Goal: Information Seeking & Learning: Find specific fact

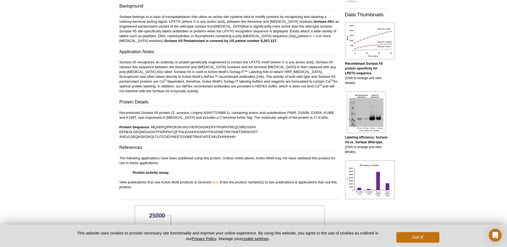
scroll to position [268, 0]
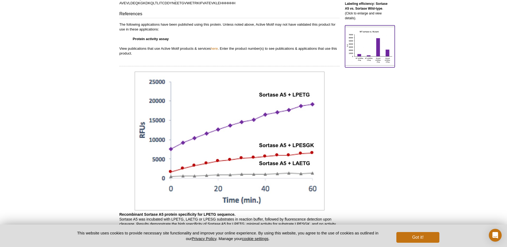
click at [365, 41] on img at bounding box center [370, 46] width 50 height 39
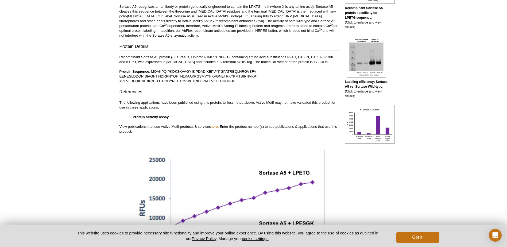
scroll to position [139, 0]
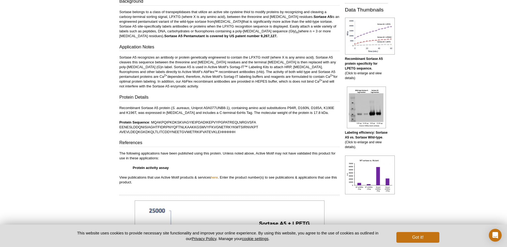
click at [152, 166] on strong "Protein activity assay" at bounding box center [151, 168] width 36 height 4
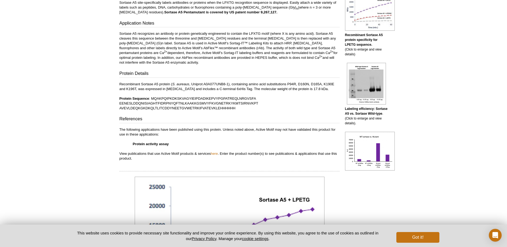
scroll to position [192, 0]
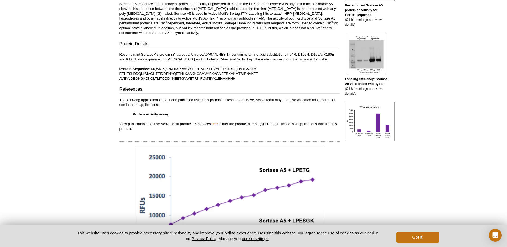
click at [159, 114] on strong "Protein activity assay" at bounding box center [151, 114] width 36 height 4
click at [144, 104] on p "The following applications have been published using this protein. Unless noted…" at bounding box center [230, 115] width 220 height 34
click at [428, 240] on button "Got it!" at bounding box center [418, 237] width 43 height 11
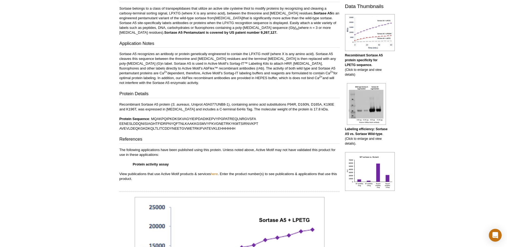
scroll to position [85, 0]
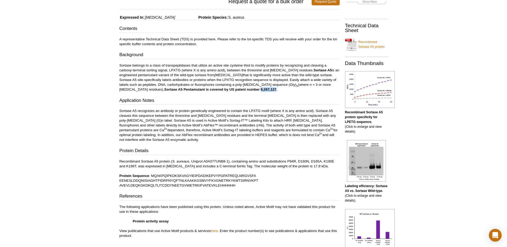
drag, startPoint x: 245, startPoint y: 89, endPoint x: 261, endPoint y: 89, distance: 16.1
click at [261, 89] on strong "Sortase A5 Pentamutant is covered by US patent number 9,267,127." at bounding box center [221, 89] width 113 height 4
copy strong "9,267,127"
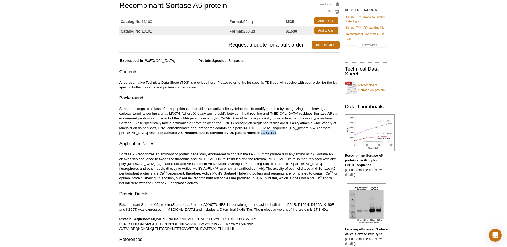
scroll to position [0, 0]
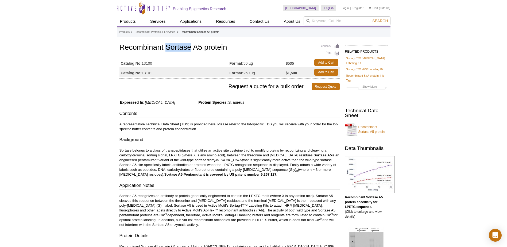
drag, startPoint x: 167, startPoint y: 49, endPoint x: 189, endPoint y: 49, distance: 22.7
click at [189, 49] on h1 "Recombinant Sortase A5 protein" at bounding box center [230, 47] width 220 height 9
copy h1 "Sortase"
click at [348, 21] on input "search" at bounding box center [347, 20] width 87 height 9
paste input "Sortase"
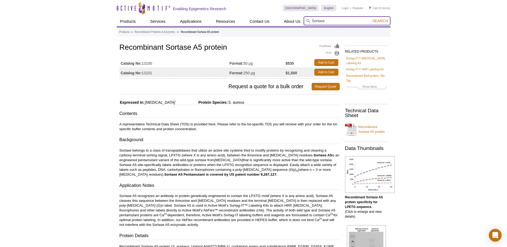
type input "Sortase"
click at [371, 18] on button "Search" at bounding box center [380, 20] width 19 height 5
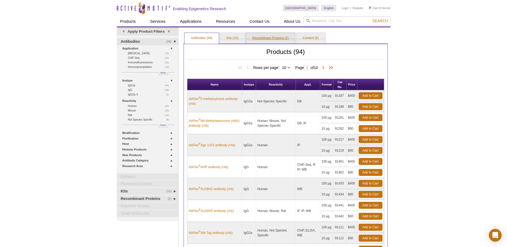
click at [281, 34] on link "Recombinant Proteins (2)" at bounding box center [270, 38] width 49 height 11
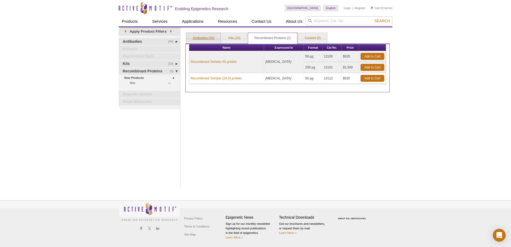
click at [204, 33] on link "Antibodies (94)" at bounding box center [203, 38] width 35 height 11
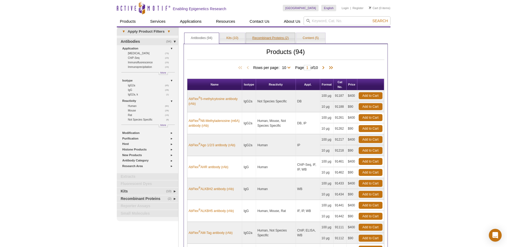
click at [255, 36] on link "Recombinant Proteins (2)" at bounding box center [270, 38] width 49 height 11
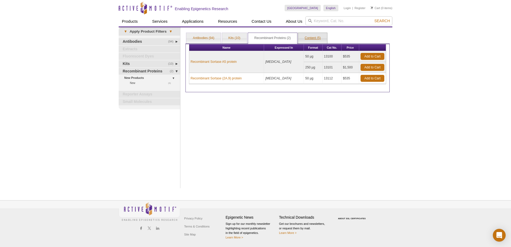
click at [313, 33] on link "Content (5)" at bounding box center [313, 38] width 29 height 11
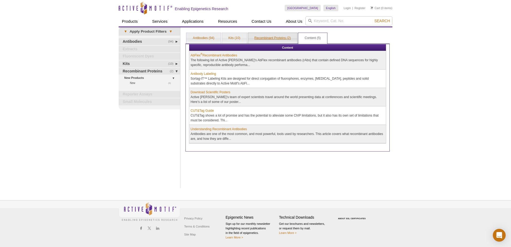
click at [268, 39] on link "Recombinant Proteins (2)" at bounding box center [272, 38] width 49 height 11
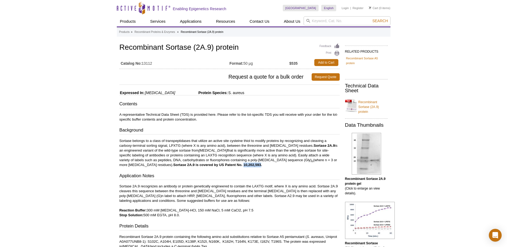
drag, startPoint x: 219, startPoint y: 165, endPoint x: 236, endPoint y: 164, distance: 16.6
click at [236, 164] on strong "Sortase 2A.9 is covered by US Patent No. 10,202,593." at bounding box center [217, 165] width 89 height 4
copy strong "10,202,593"
click at [248, 173] on h3 "Application Notes" at bounding box center [230, 176] width 220 height 7
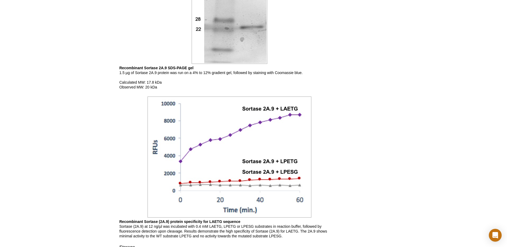
scroll to position [401, 0]
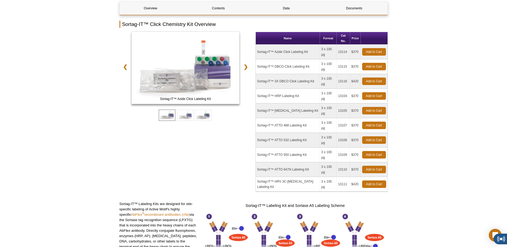
scroll to position [134, 0]
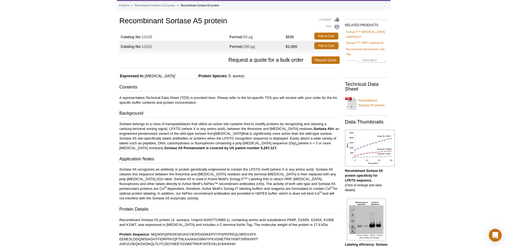
scroll to position [80, 0]
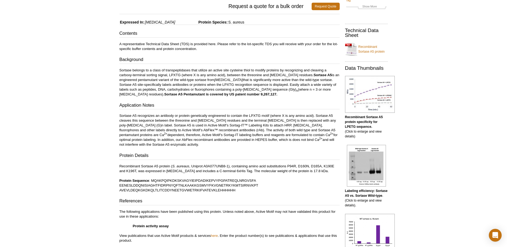
click at [84, 144] on div "Active Motif Logo Enabling Epigenetics Research 0 Search Skip to content Active…" at bounding box center [253, 170] width 507 height 500
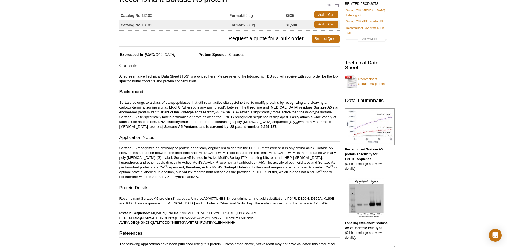
scroll to position [134, 0]
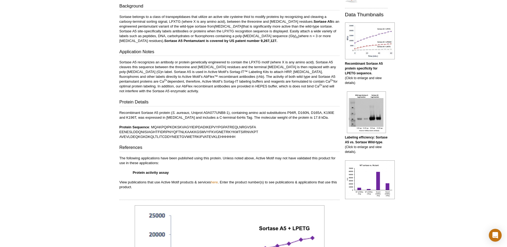
click at [269, 99] on h3 "Protein Details" at bounding box center [230, 102] width 220 height 7
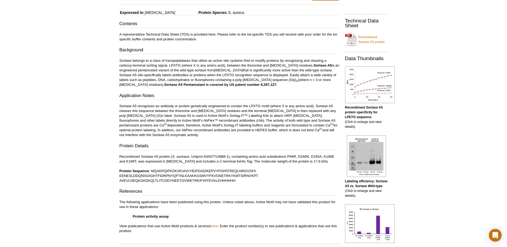
scroll to position [80, 0]
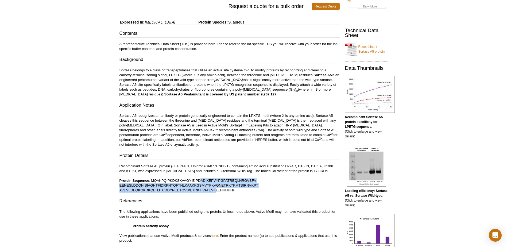
drag, startPoint x: 200, startPoint y: 179, endPoint x: 217, endPoint y: 189, distance: 19.9
click at [217, 189] on p "Recombinant Sortase A5 protein ( S. aureaus , Uniprot A0A077UNB8-1), containing…" at bounding box center [230, 178] width 220 height 29
copy p "ADIKEPVYPGPATREQLNRGVSFA EENESLDDQNISIAGHTFIDRPNYQFTNLKAAKKGSMVYFKVGNETRKYKMTSI…"
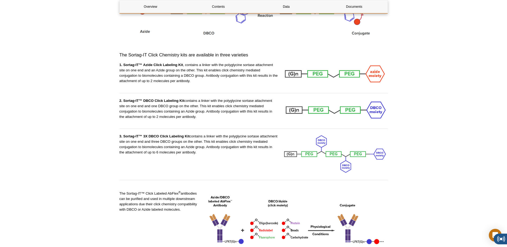
scroll to position [589, 0]
